Goal: Complete application form

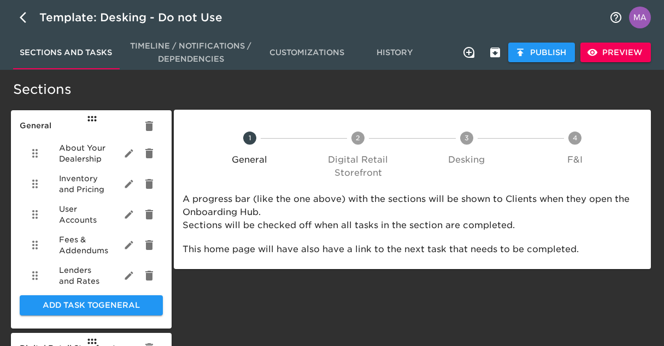
scroll to position [2, 0]
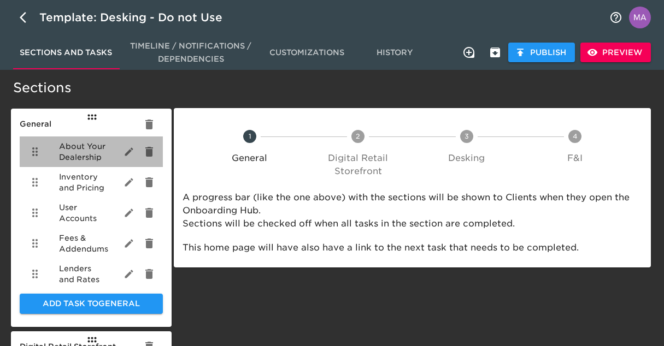
click at [78, 153] on span "About Your Dealership" at bounding box center [82, 152] width 47 height 22
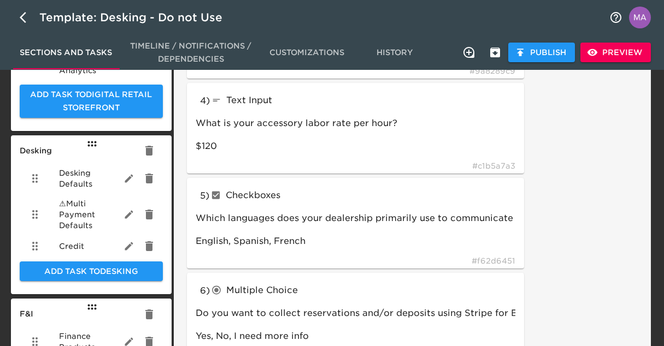
scroll to position [448, 0]
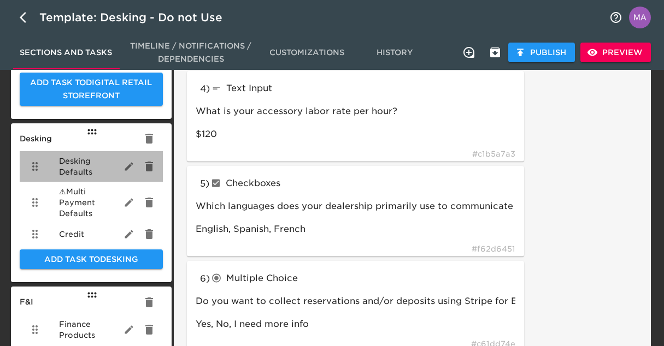
click at [86, 174] on span "Desking Defaults" at bounding box center [82, 167] width 47 height 22
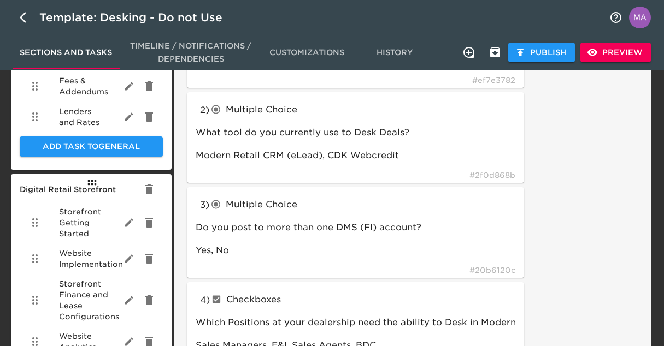
scroll to position [171, 0]
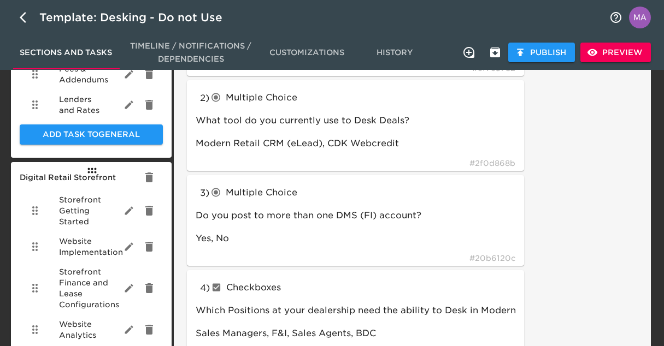
click at [83, 109] on span "Lenders and Rates" at bounding box center [82, 105] width 47 height 22
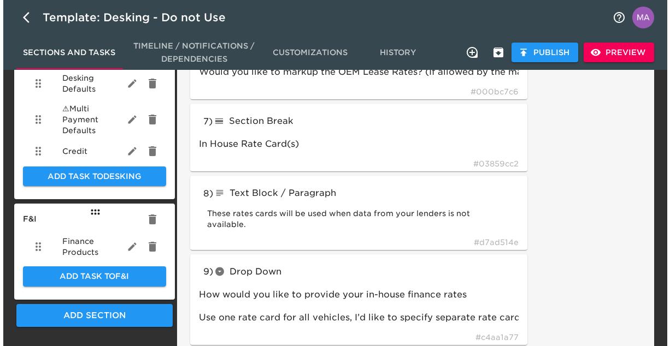
scroll to position [540, 0]
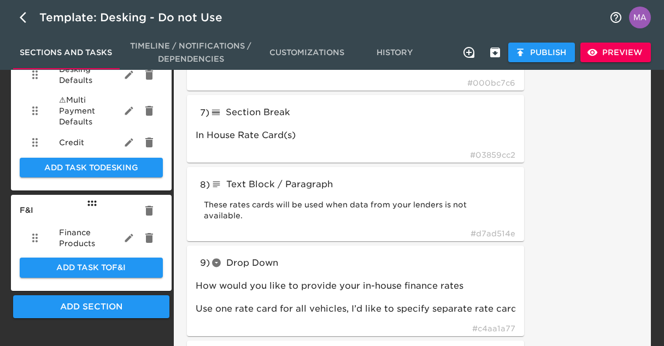
click at [616, 67] on div "Sections and Tasks Timeline / Notifications / Dependencies Customizations Histo…" at bounding box center [332, 52] width 664 height 35
click at [616, 51] on span "Preview" at bounding box center [615, 53] width 53 height 14
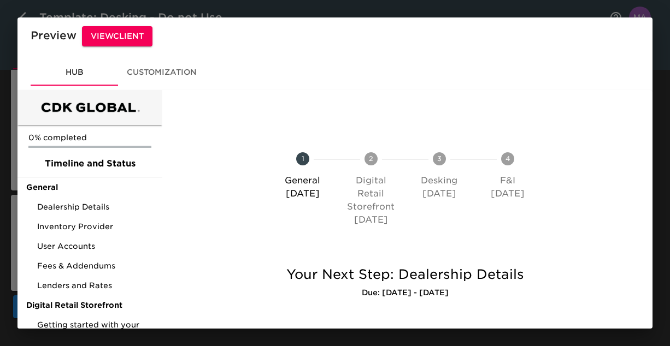
click at [115, 33] on span "View Client" at bounding box center [117, 37] width 53 height 14
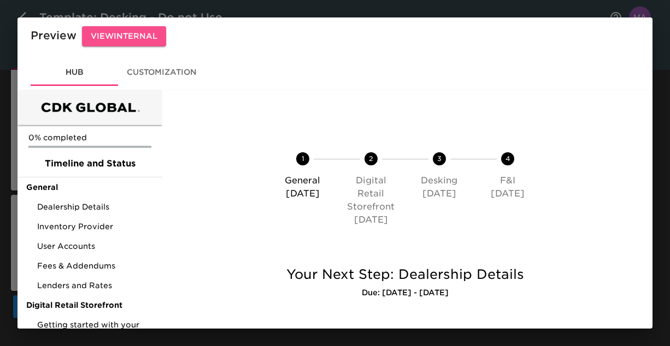
click at [107, 43] on span "View Internal" at bounding box center [124, 37] width 67 height 14
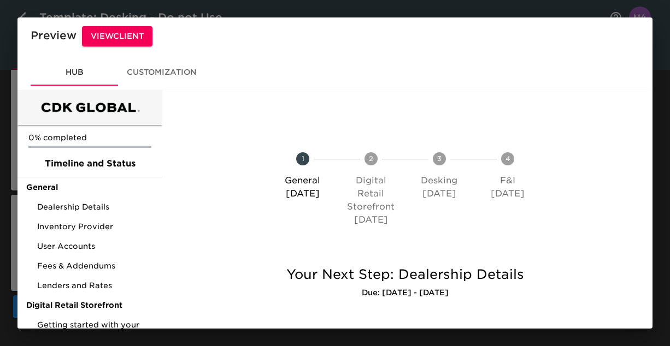
click at [36, 21] on div "Preview View Client" at bounding box center [334, 36] width 635 height 38
click at [27, 14] on div "Preview View Client Hub Customization 0% completed Timeline and Status General …" at bounding box center [335, 173] width 670 height 346
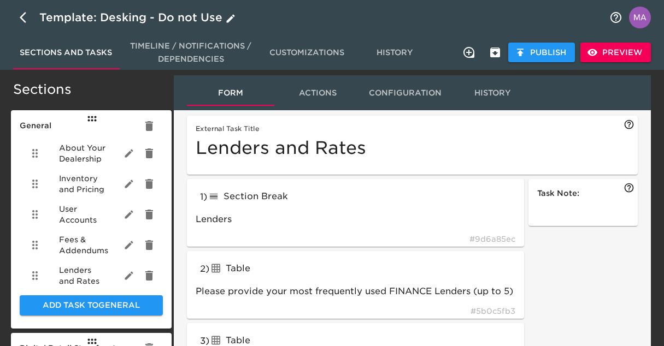
click at [22, 19] on icon "button" at bounding box center [23, 17] width 7 height 11
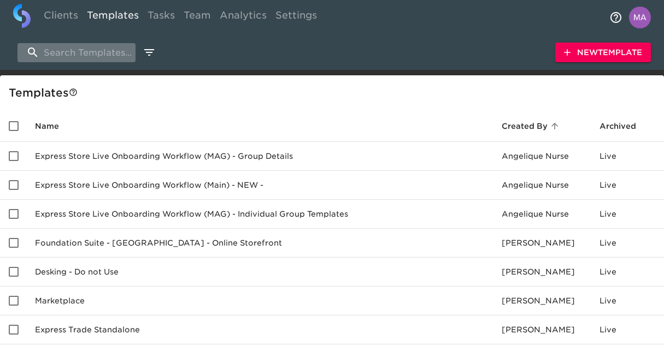
click at [80, 54] on input "search" at bounding box center [76, 52] width 118 height 19
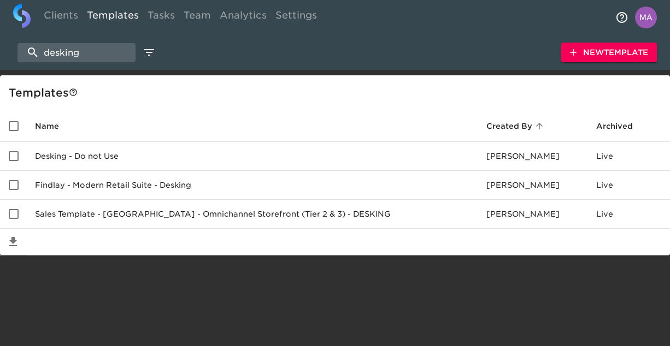
type input "desking"
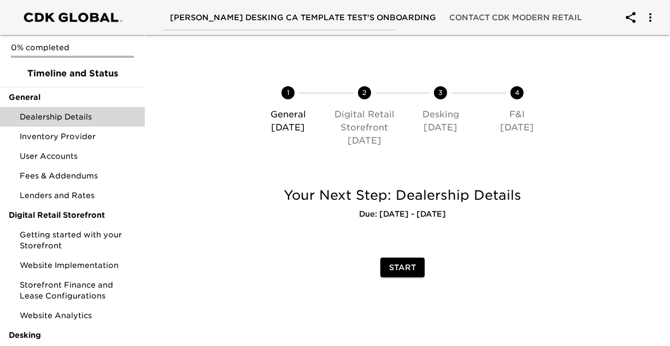
click at [72, 110] on div "Dealership Details" at bounding box center [72, 117] width 145 height 20
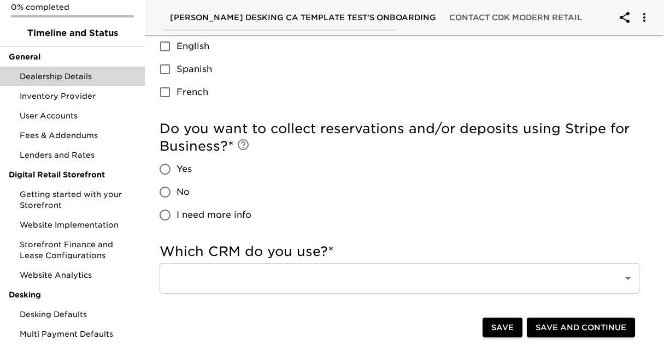
scroll to position [43, 0]
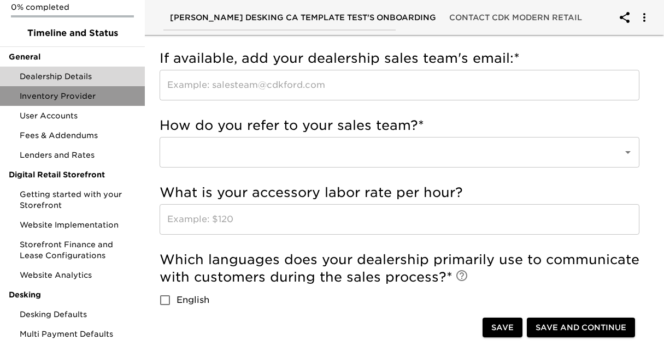
click at [87, 98] on span "Inventory Provider" at bounding box center [78, 96] width 116 height 11
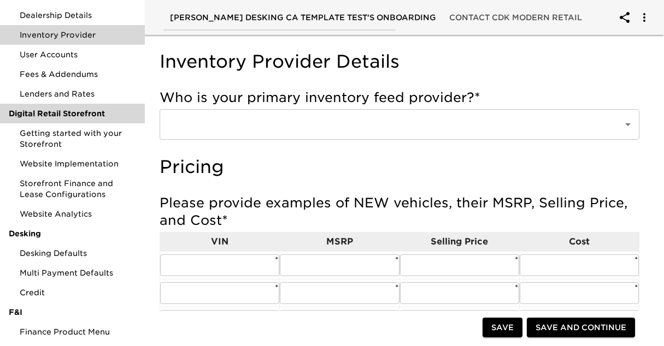
scroll to position [72, 0]
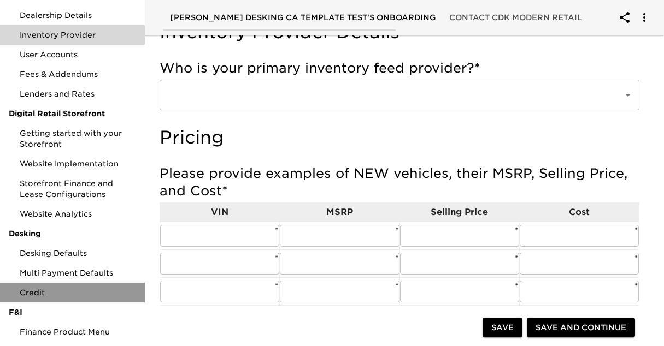
click at [85, 298] on div "Credit" at bounding box center [72, 293] width 145 height 20
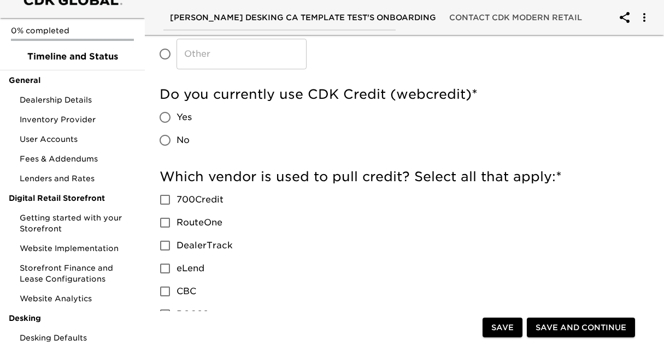
scroll to position [133, 0]
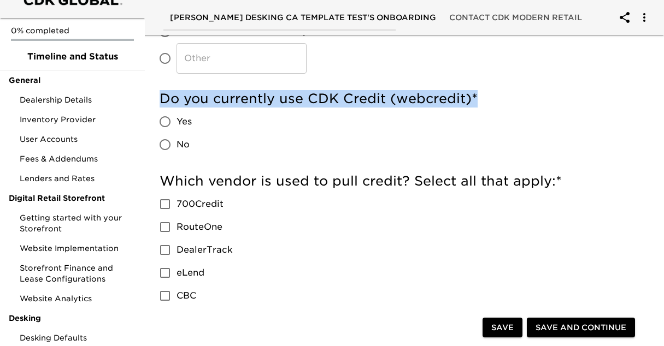
drag, startPoint x: 489, startPoint y: 97, endPoint x: 153, endPoint y: 98, distance: 336.1
copy h5 "Do you currently use CDK Credit (webcredit) *"
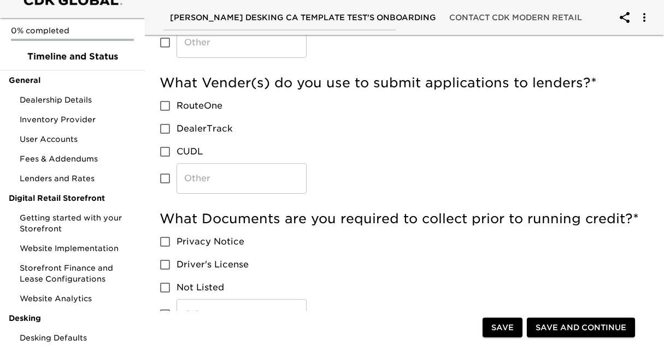
scroll to position [398, 0]
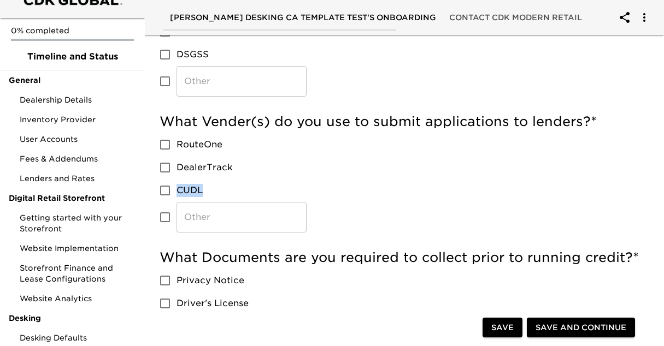
drag, startPoint x: 212, startPoint y: 187, endPoint x: 172, endPoint y: 186, distance: 39.9
click at [172, 186] on label "CUDL" at bounding box center [230, 190] width 153 height 23
click at [279, 191] on label "CUDL" at bounding box center [230, 190] width 153 height 23
click at [177, 191] on input "CUDL" at bounding box center [165, 190] width 23 height 23
checkbox input "true"
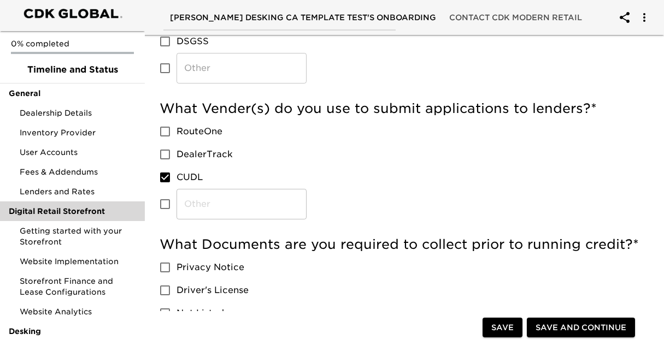
scroll to position [6, 0]
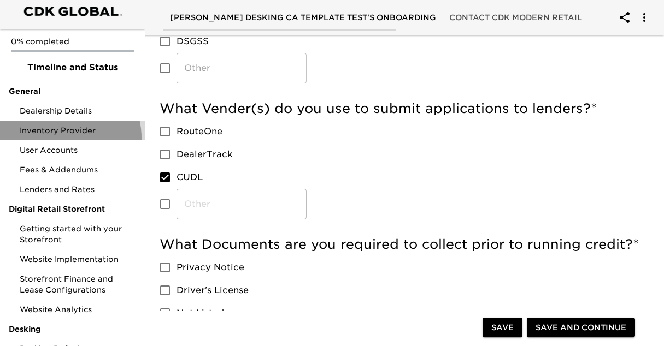
click at [66, 138] on div "Inventory Provider" at bounding box center [72, 131] width 145 height 20
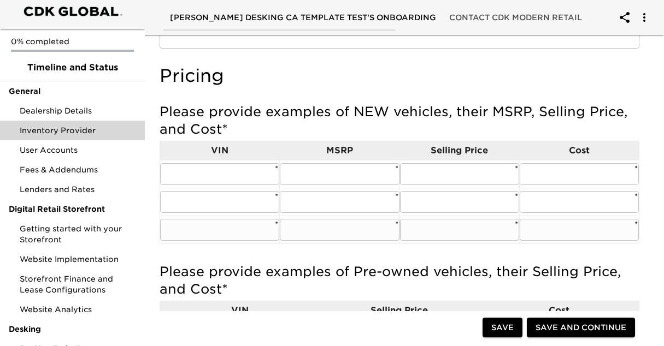
scroll to position [121, 0]
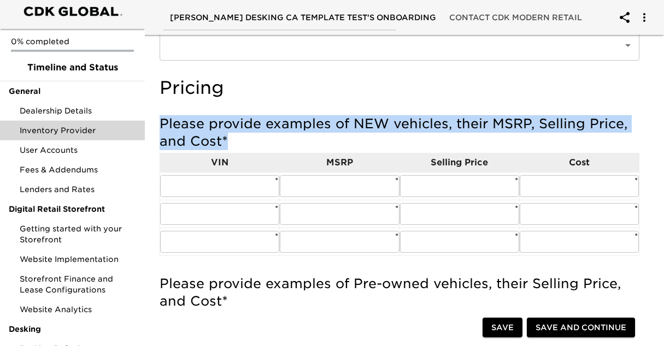
drag, startPoint x: 216, startPoint y: 146, endPoint x: 154, endPoint y: 124, distance: 66.7
click at [154, 124] on div "Inventory Provider Details Who is your primary inventory feed provider? * ​ Is …" at bounding box center [399, 347] width 497 height 781
copy h5 "Please provide examples of NEW vehicles, their MSRP, Selling Price, and Cost *"
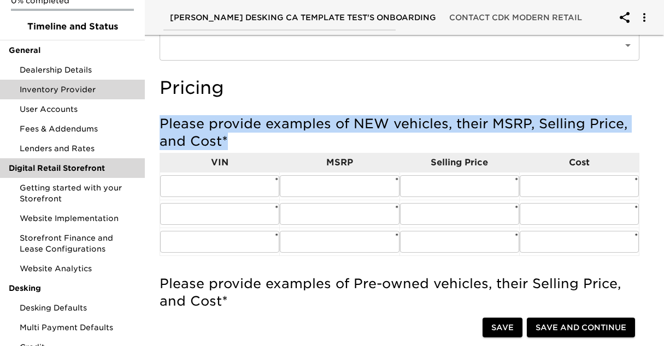
scroll to position [48, 0]
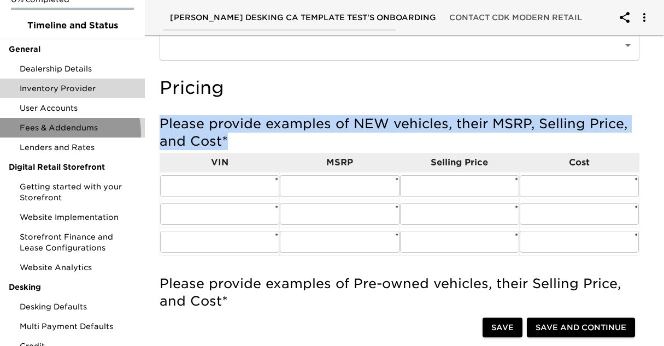
click at [62, 133] on div "Fees & Addendums" at bounding box center [72, 128] width 145 height 20
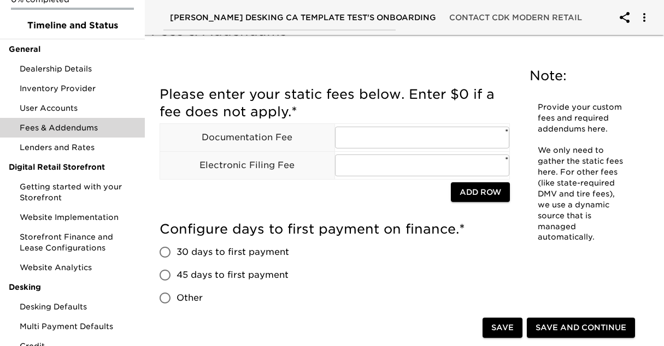
scroll to position [36, 0]
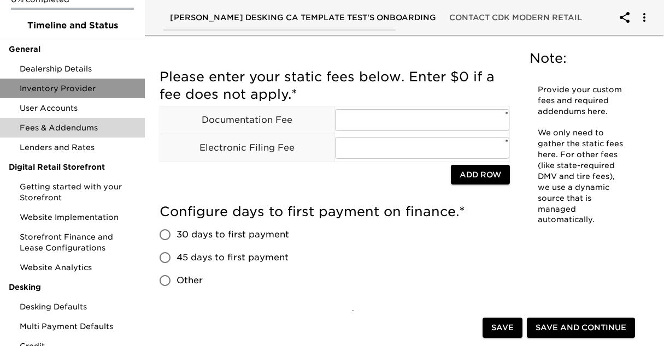
click at [74, 87] on span "Inventory Provider" at bounding box center [78, 88] width 116 height 11
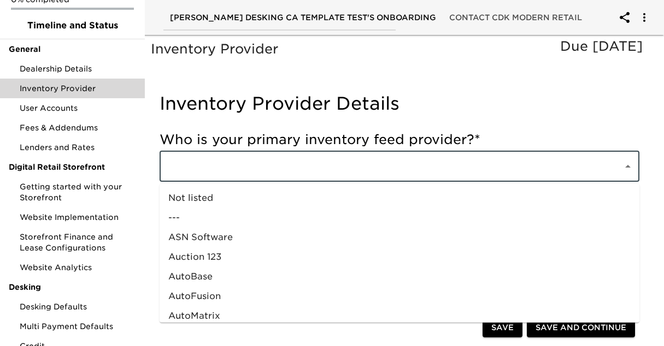
click at [310, 165] on input "text" at bounding box center [384, 166] width 439 height 21
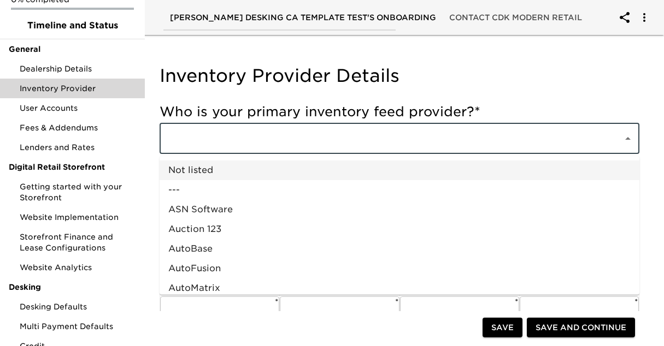
click at [297, 62] on div "Inventory Provider Details" at bounding box center [400, 79] width 480 height 38
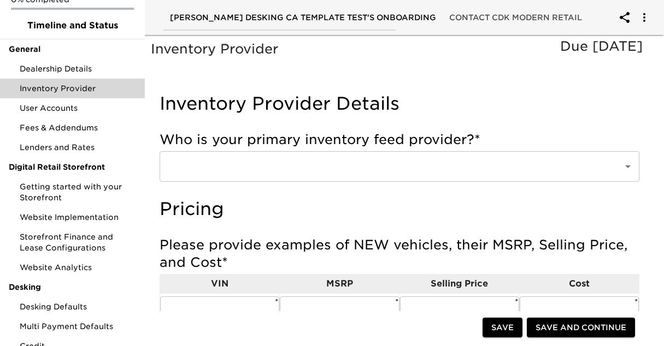
click at [259, 178] on div "​" at bounding box center [400, 166] width 480 height 31
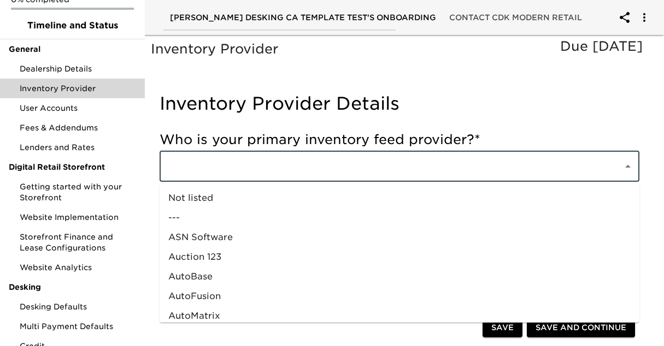
click at [260, 171] on input "text" at bounding box center [384, 166] width 439 height 21
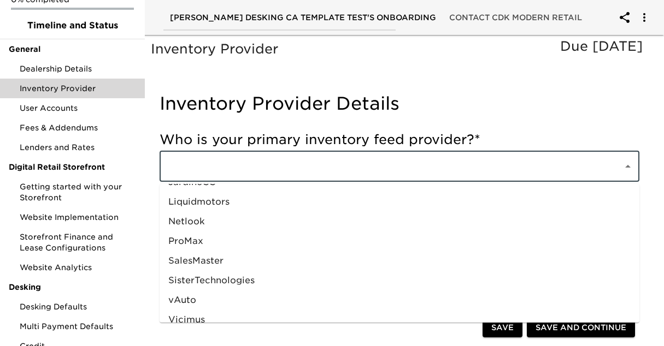
scroll to position [567, 0]
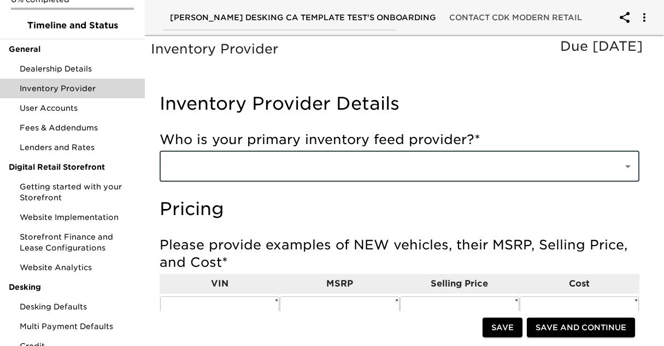
click at [296, 183] on div "Who is your primary inventory feed provider? * ​" at bounding box center [400, 159] width 480 height 67
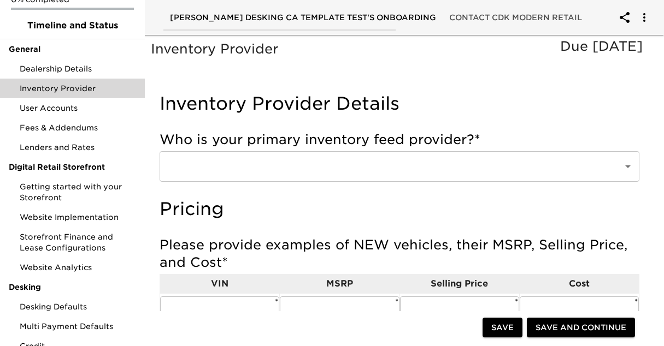
click at [296, 179] on div "​" at bounding box center [400, 166] width 480 height 31
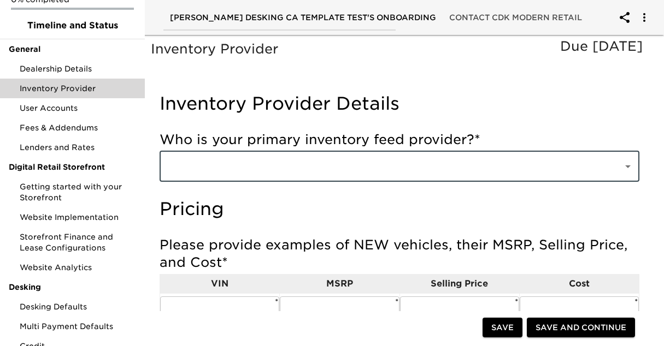
click at [298, 173] on input "text" at bounding box center [384, 166] width 439 height 21
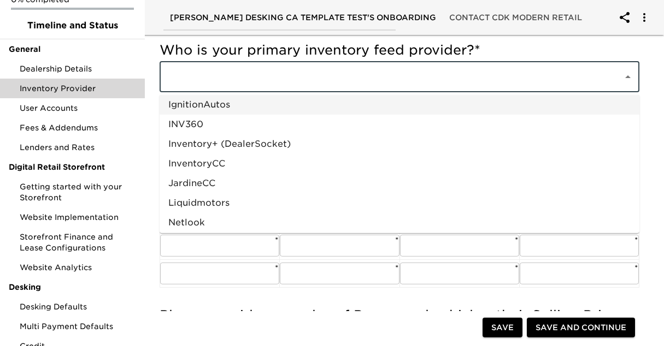
scroll to position [463, 0]
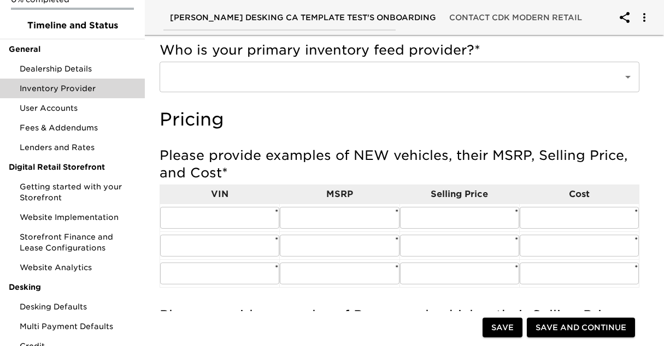
click at [552, 55] on h5 "Who is your primary inventory feed provider? *" at bounding box center [400, 50] width 480 height 17
